Goal: Transaction & Acquisition: Purchase product/service

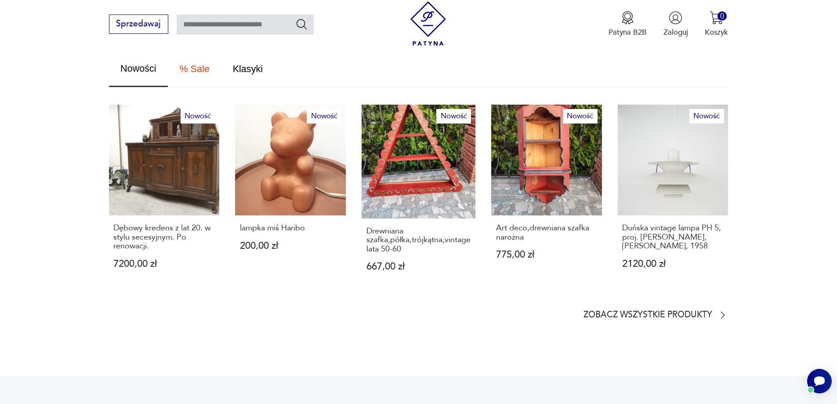
scroll to position [571, 0]
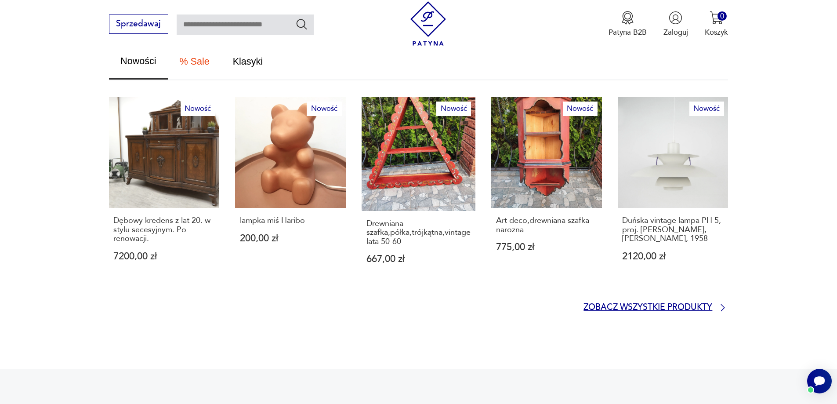
click at [705, 304] on p "Zobacz wszystkie produkty" at bounding box center [647, 307] width 129 height 7
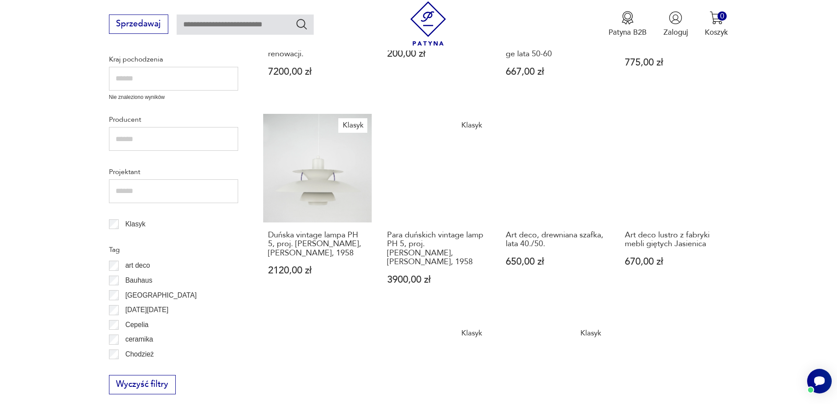
scroll to position [412, 0]
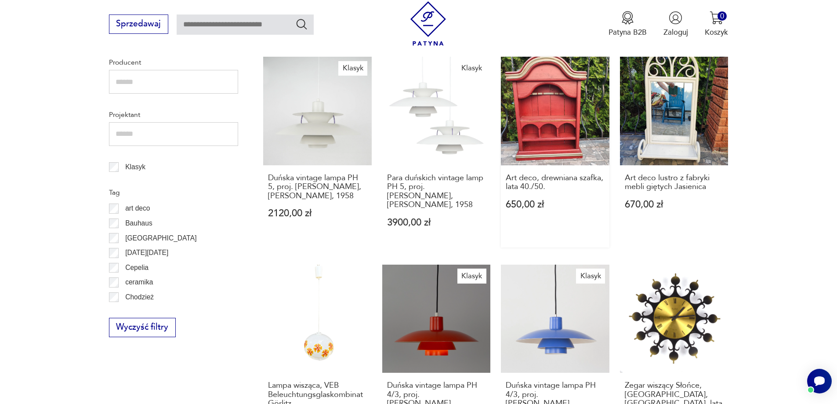
click at [567, 145] on link "Art deco, drewniana szafka, lata 40./50. 650,00 zł" at bounding box center [555, 152] width 108 height 191
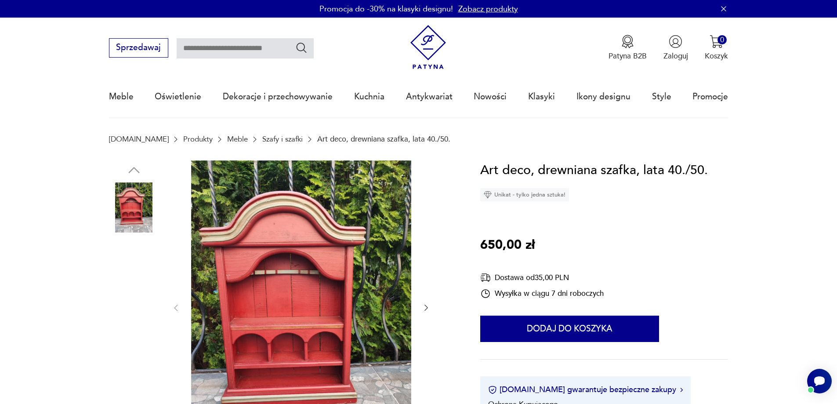
scroll to position [88, 0]
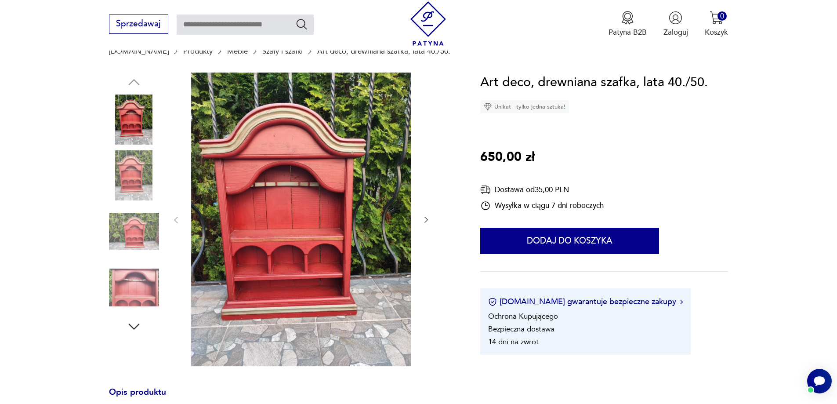
click at [125, 181] on img at bounding box center [134, 175] width 50 height 50
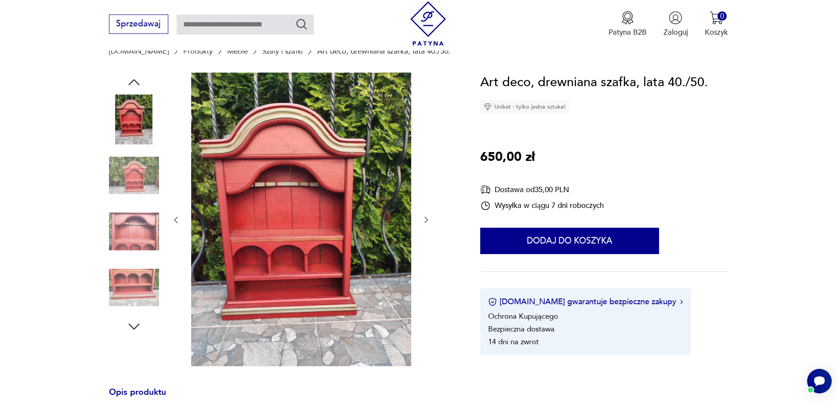
click at [129, 178] on img at bounding box center [134, 175] width 50 height 50
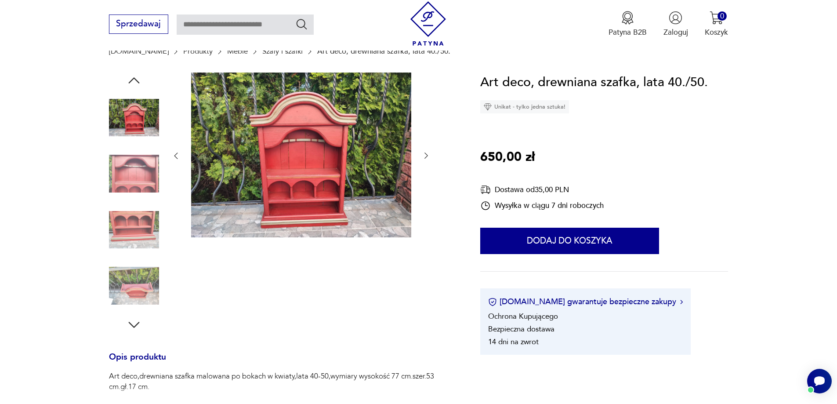
click at [130, 173] on img at bounding box center [134, 173] width 50 height 50
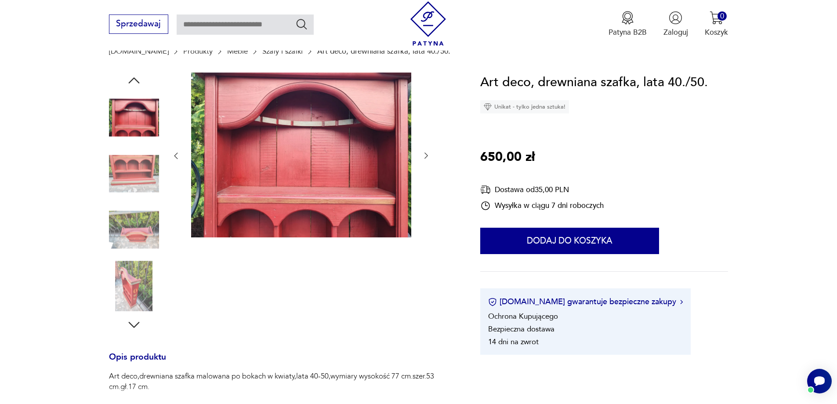
click at [135, 177] on img at bounding box center [134, 173] width 50 height 50
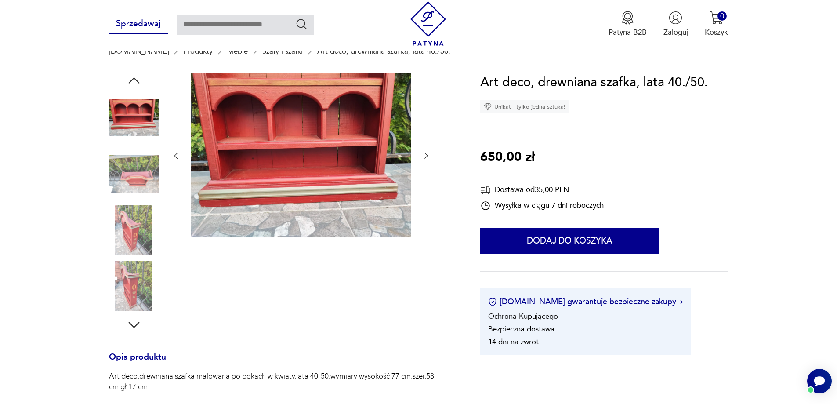
click at [141, 170] on img at bounding box center [134, 173] width 50 height 50
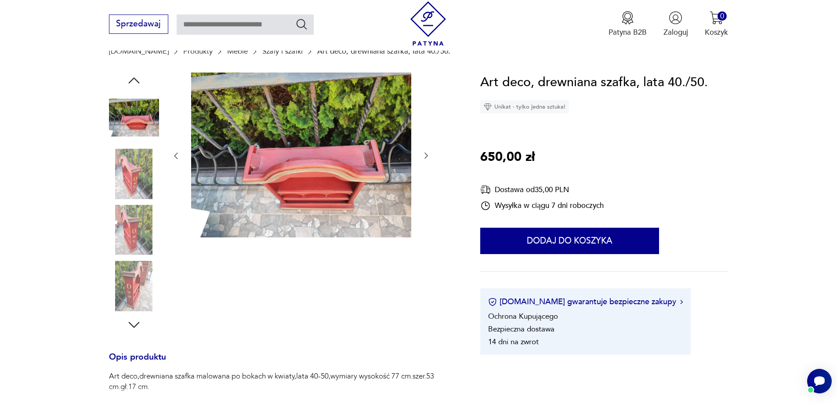
click at [135, 178] on img at bounding box center [134, 173] width 50 height 50
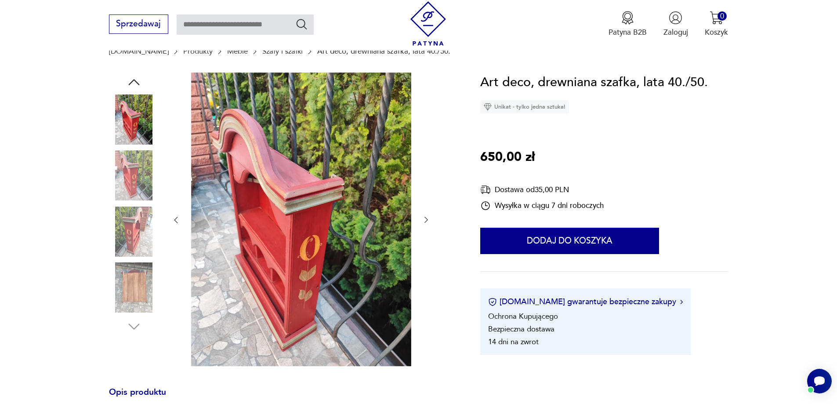
click at [133, 179] on img at bounding box center [134, 175] width 50 height 50
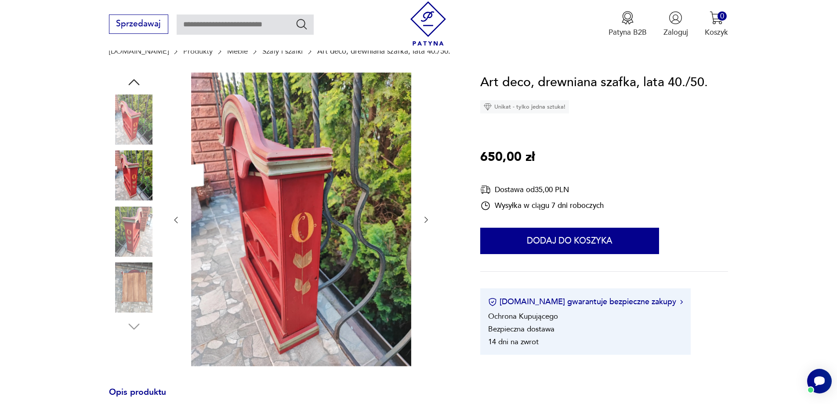
click at [130, 227] on img at bounding box center [134, 231] width 50 height 50
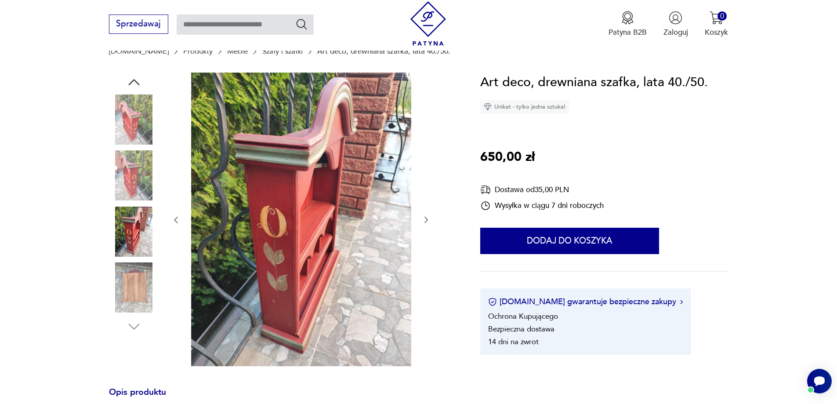
click at [133, 282] on img at bounding box center [134, 287] width 50 height 50
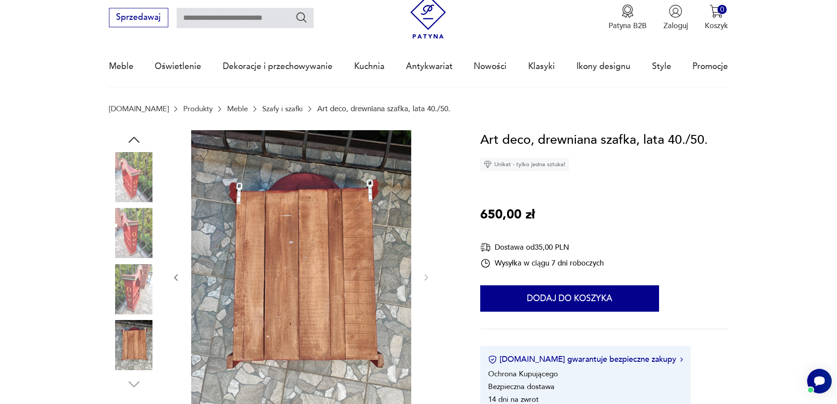
scroll to position [0, 0]
